Goal: Transaction & Acquisition: Purchase product/service

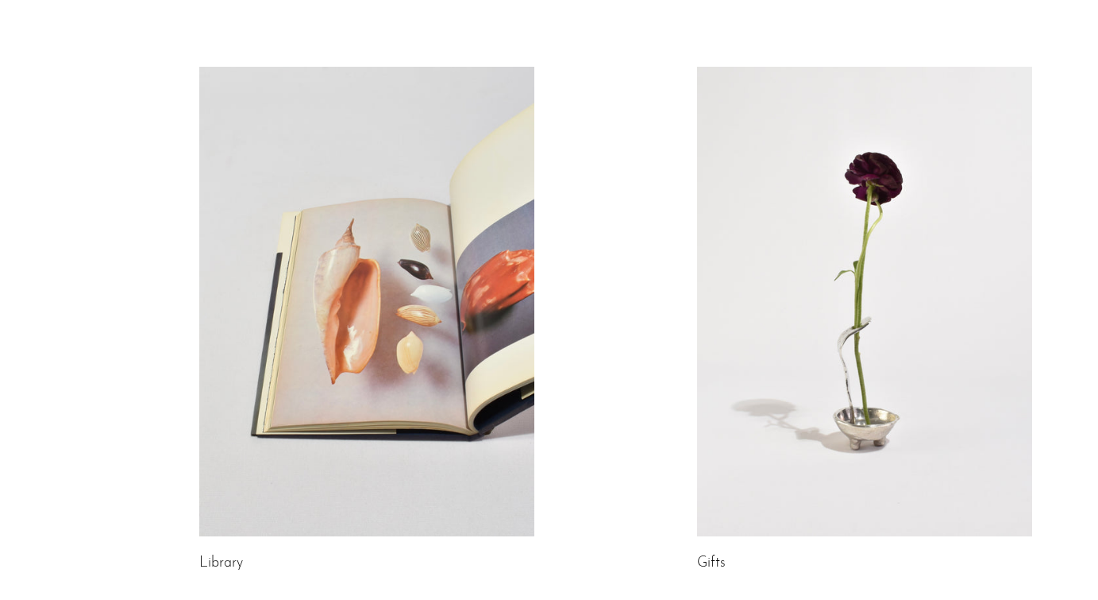
scroll to position [578, 0]
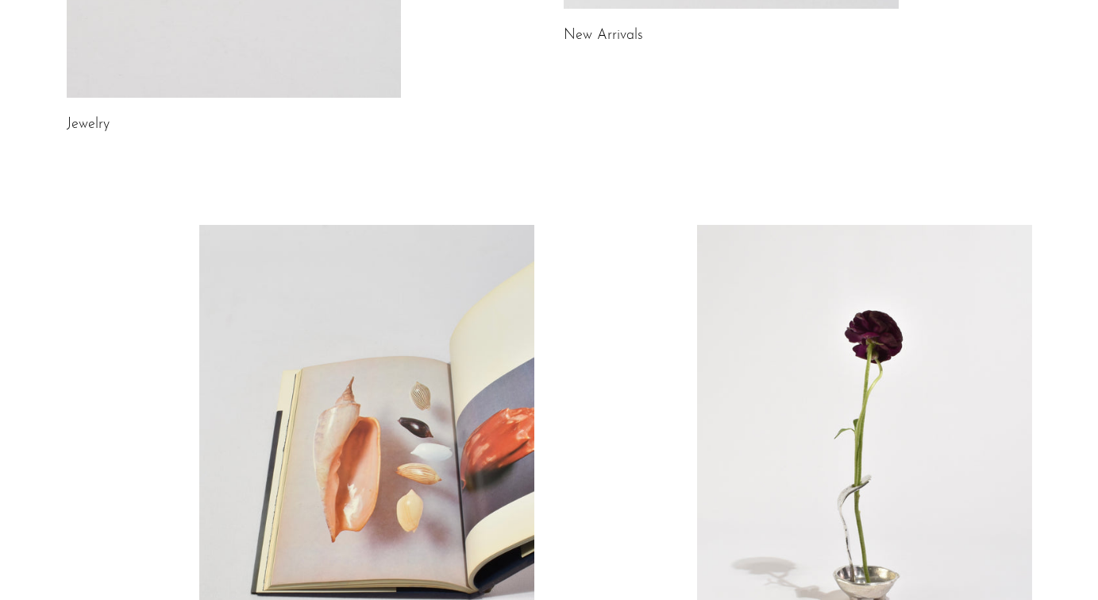
click at [804, 274] on link at bounding box center [864, 459] width 335 height 469
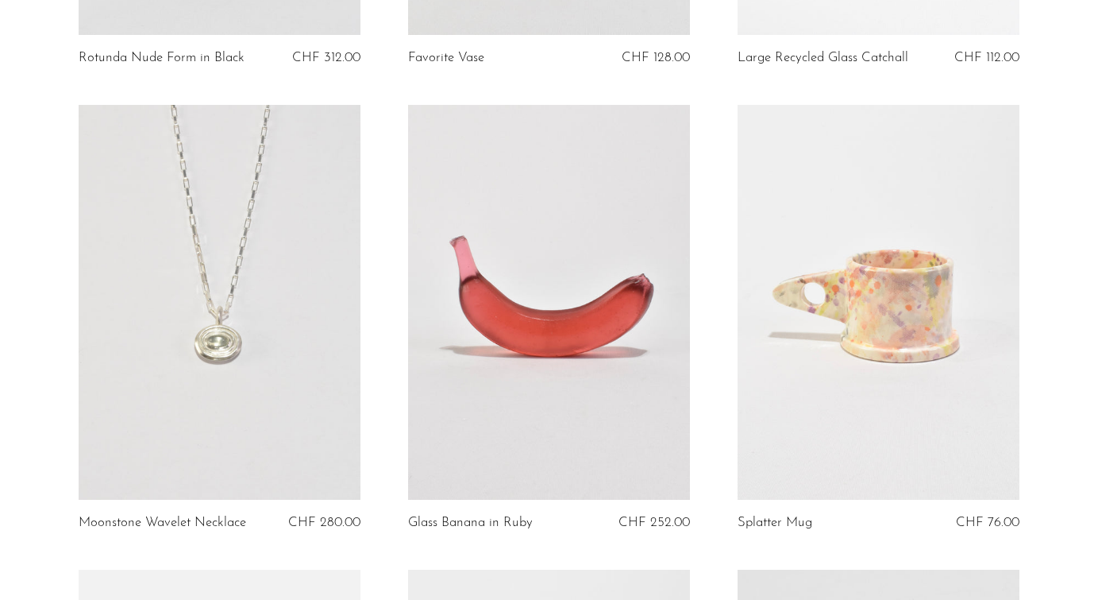
scroll to position [505, 0]
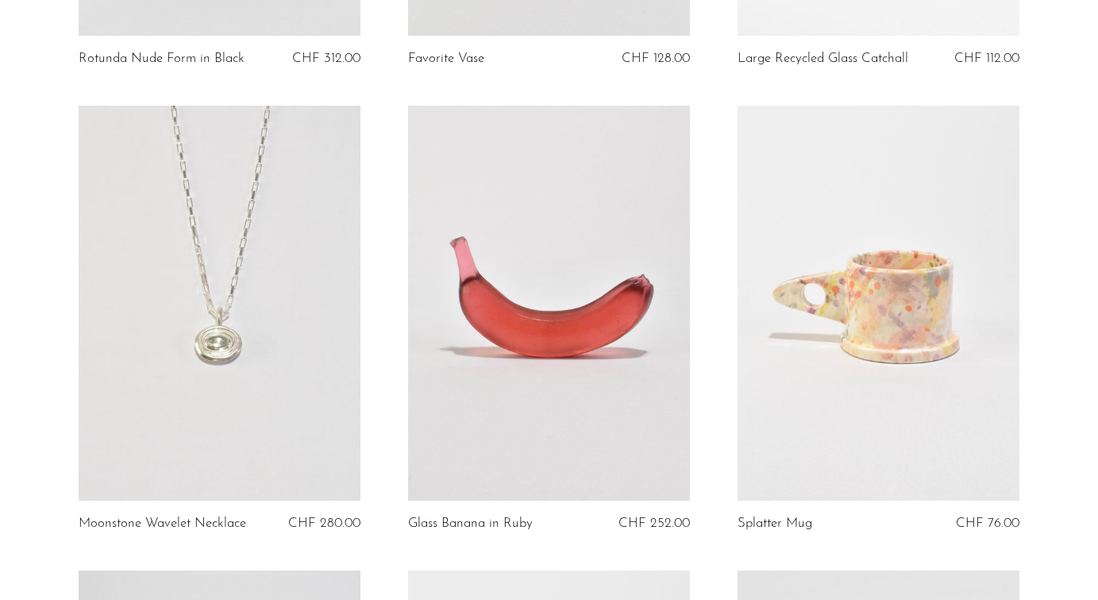
click at [574, 265] on link at bounding box center [549, 303] width 282 height 395
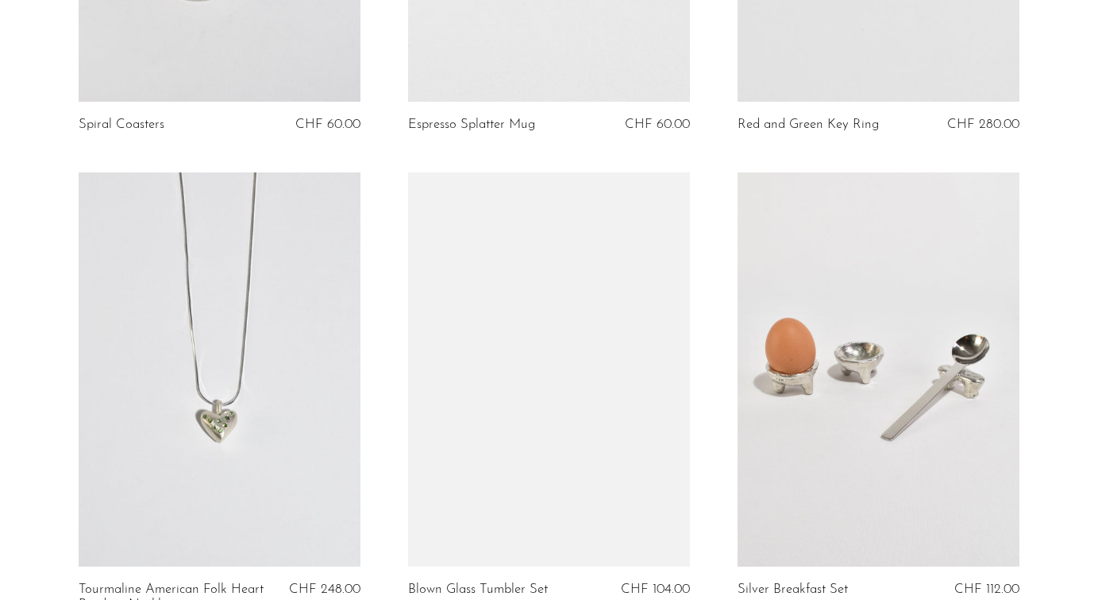
scroll to position [1375, 0]
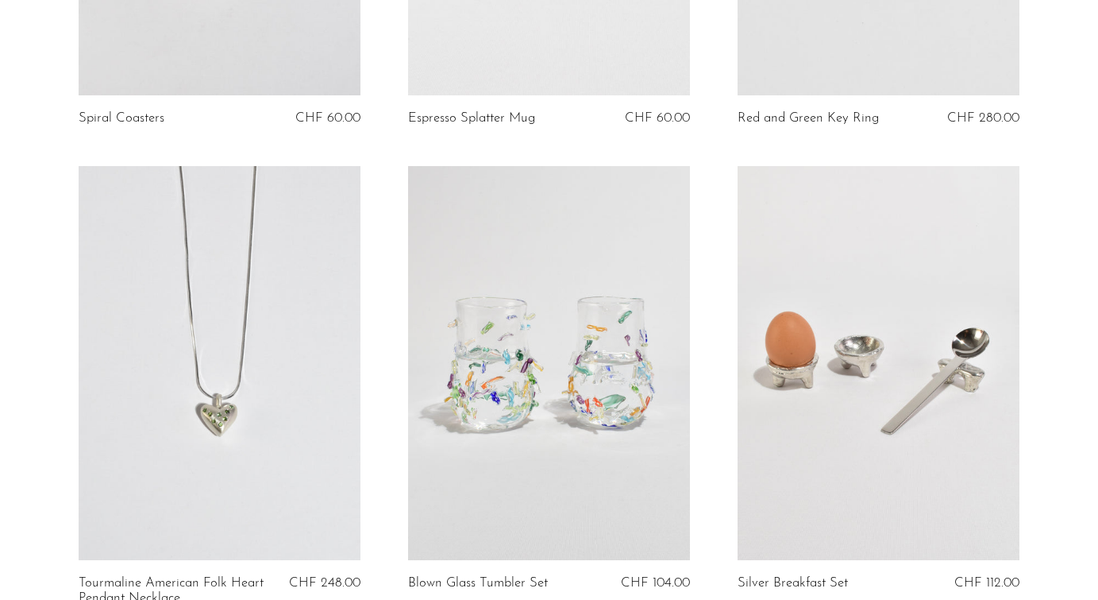
click at [542, 337] on link at bounding box center [549, 363] width 282 height 395
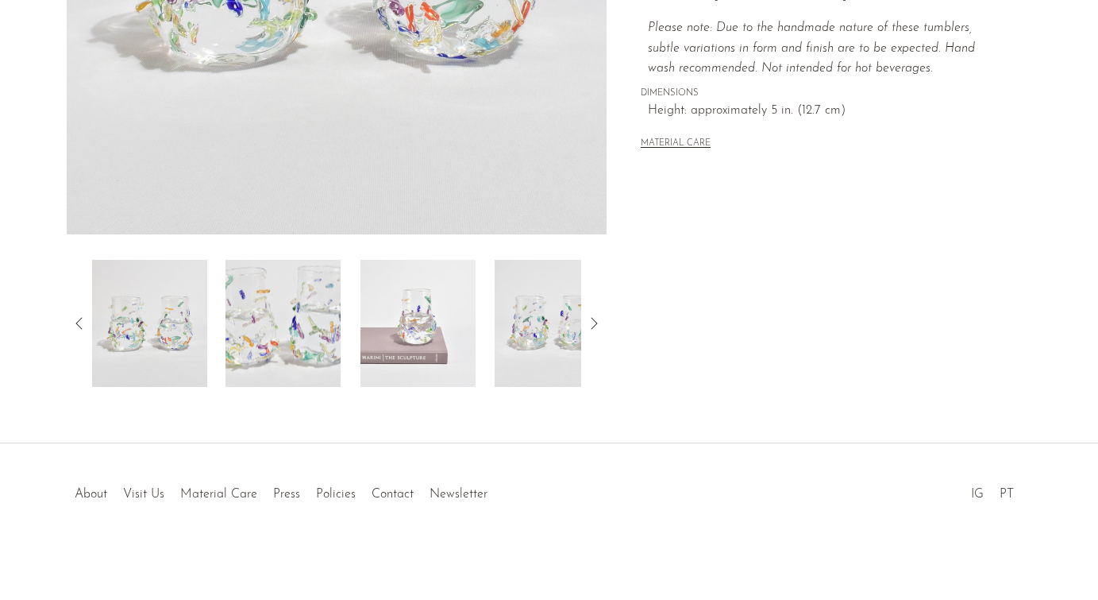
scroll to position [434, 0]
click at [429, 363] on img at bounding box center [418, 323] width 115 height 127
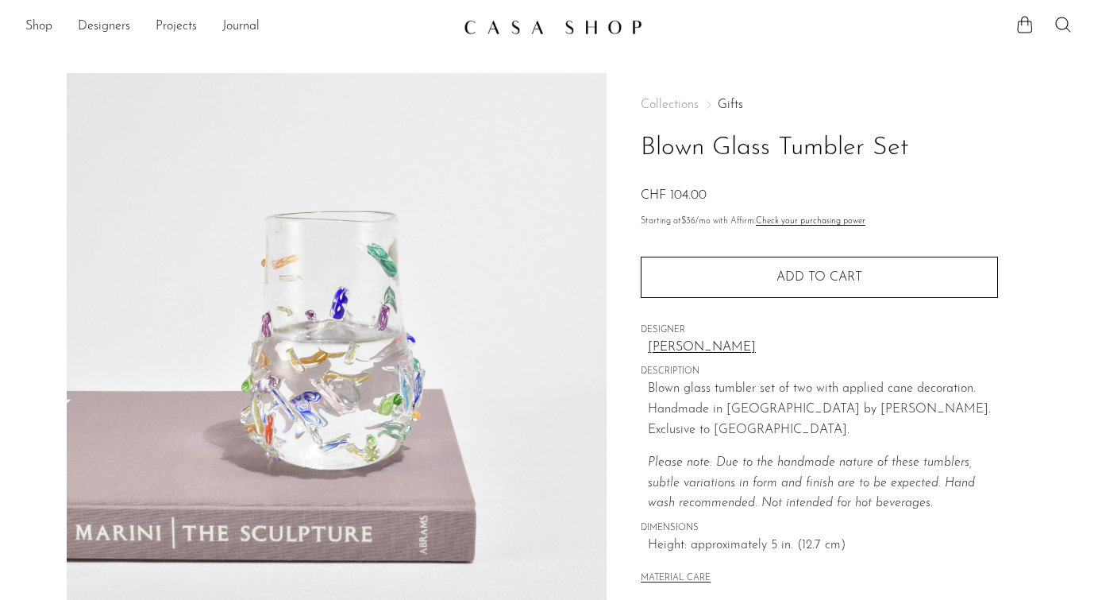
scroll to position [0, 0]
click at [31, 16] on li "Shop Featured New Arrivals Bestsellers Coming Soon Jewelry Jewelry All Earrings…" at bounding box center [38, 27] width 27 height 27
click at [33, 24] on link "Shop" at bounding box center [38, 27] width 27 height 21
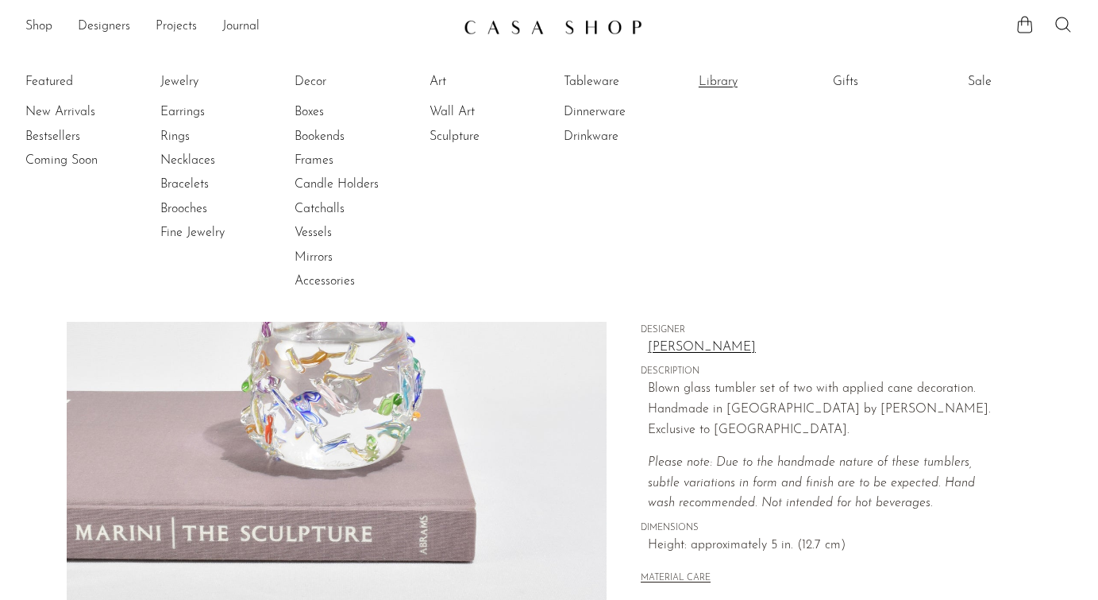
click at [720, 86] on link "Library" at bounding box center [758, 81] width 119 height 17
click at [616, 83] on link "Tableware" at bounding box center [623, 81] width 119 height 17
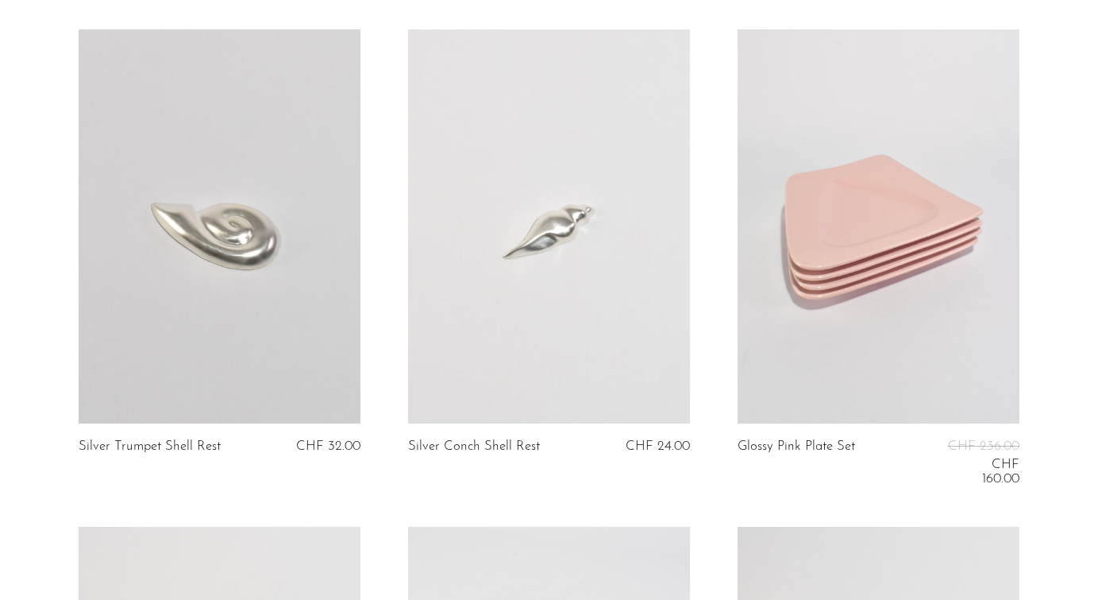
scroll to position [5384, 0]
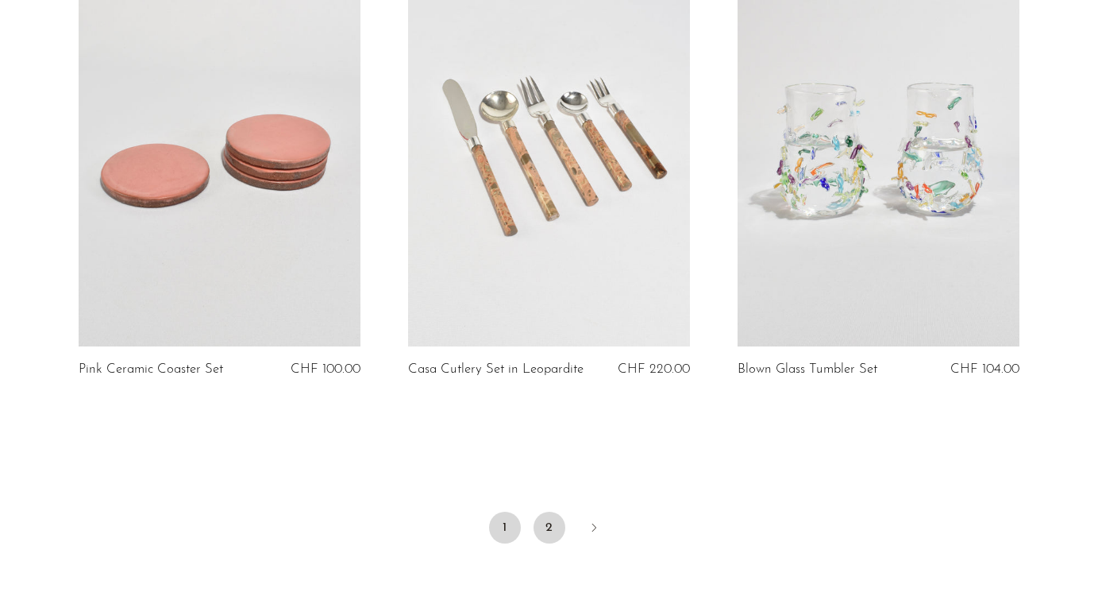
click at [546, 519] on link "2" at bounding box center [550, 527] width 32 height 32
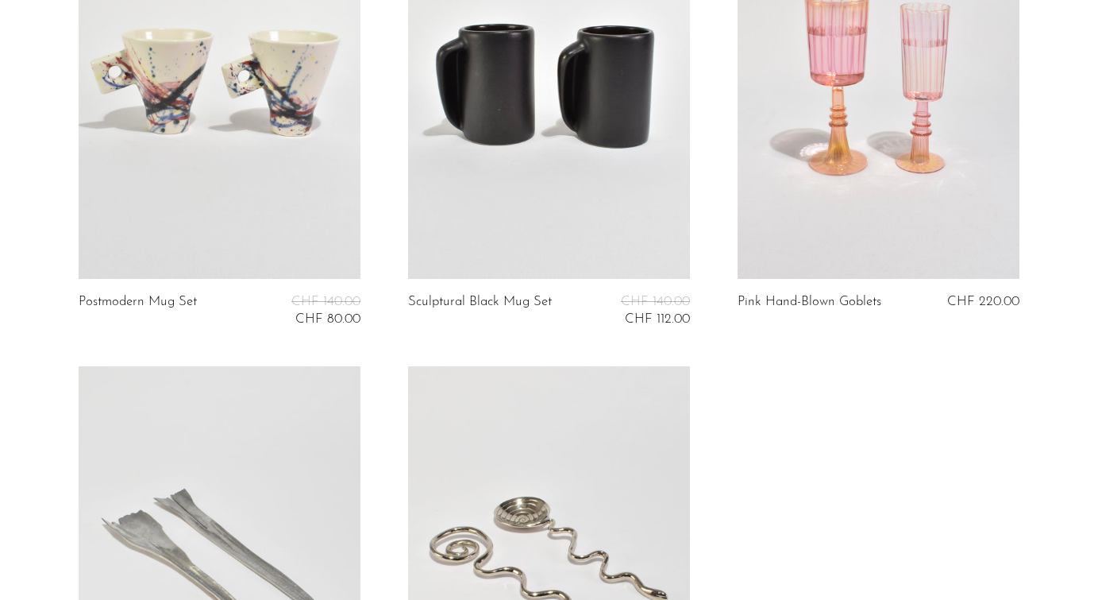
scroll to position [223, 0]
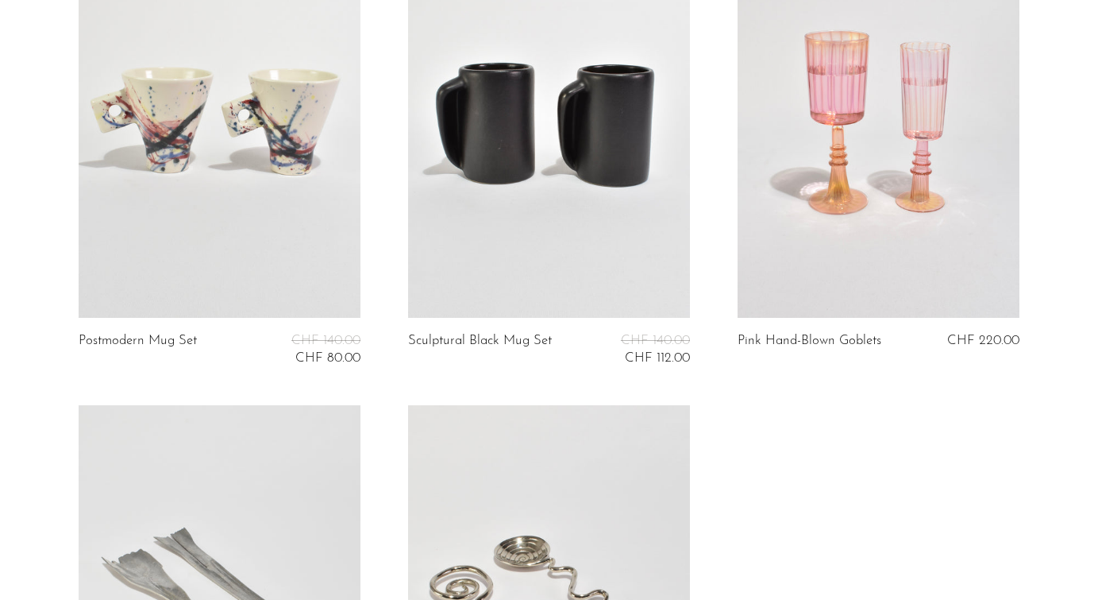
click at [561, 152] on link at bounding box center [549, 120] width 282 height 395
